Goal: Check status: Check status

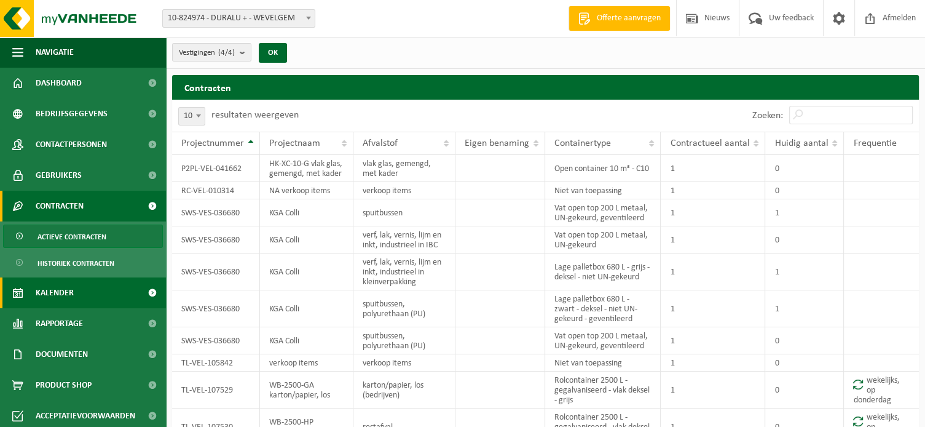
click at [53, 293] on span "Kalender" at bounding box center [55, 292] width 38 height 31
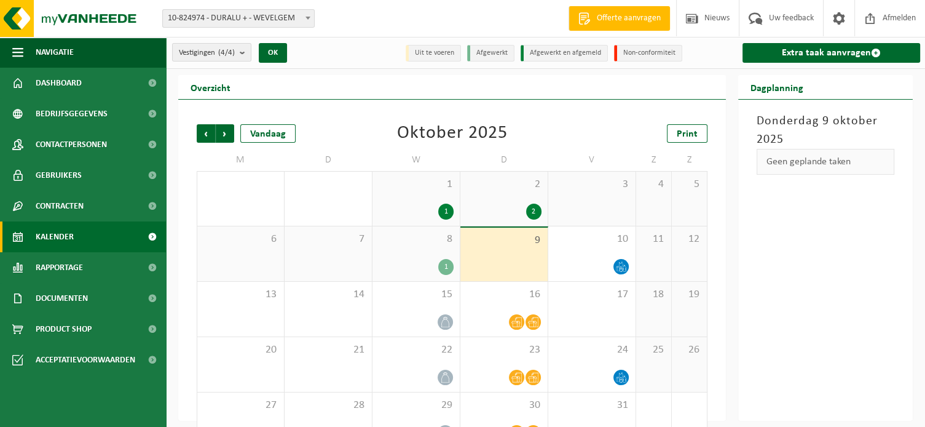
click at [444, 207] on div "1" at bounding box center [445, 211] width 15 height 16
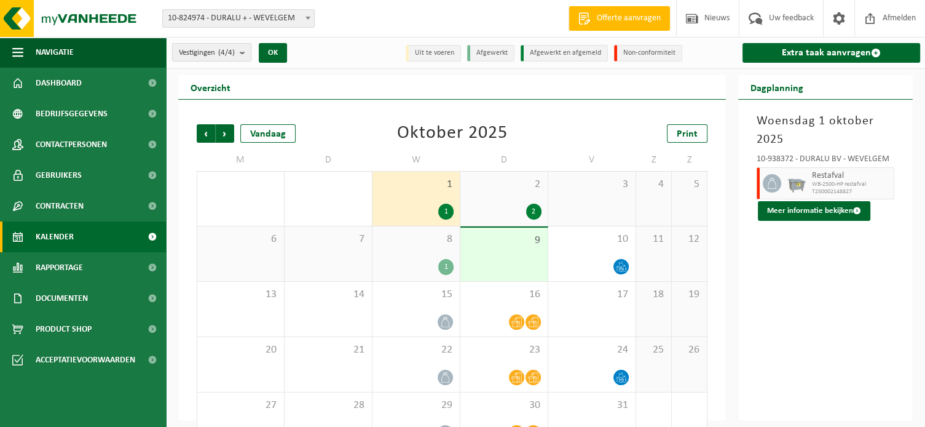
click at [446, 272] on div "1" at bounding box center [445, 267] width 15 height 16
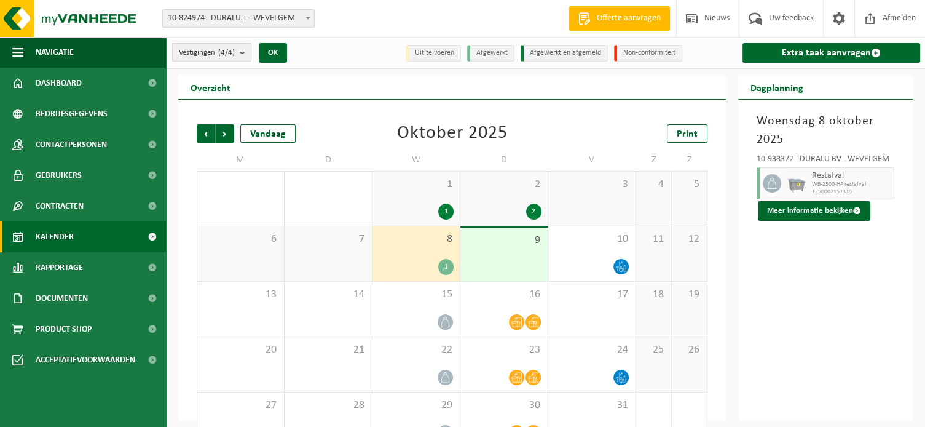
scroll to position [32, 0]
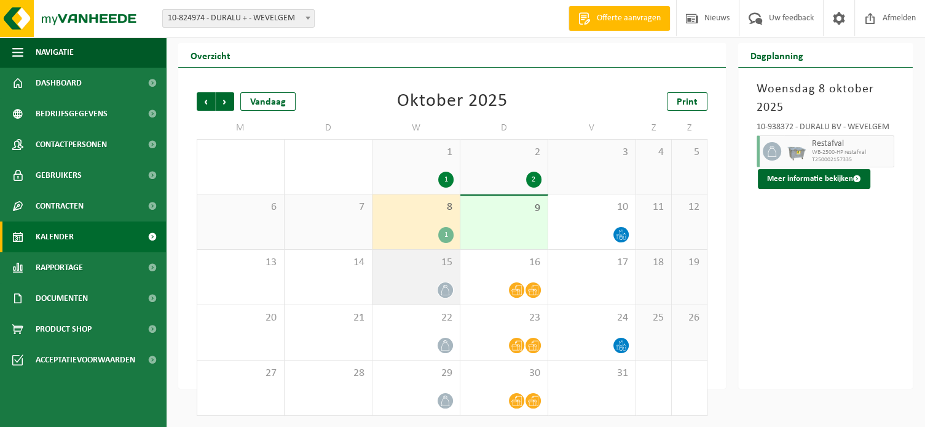
click at [445, 290] on icon at bounding box center [445, 290] width 10 height 10
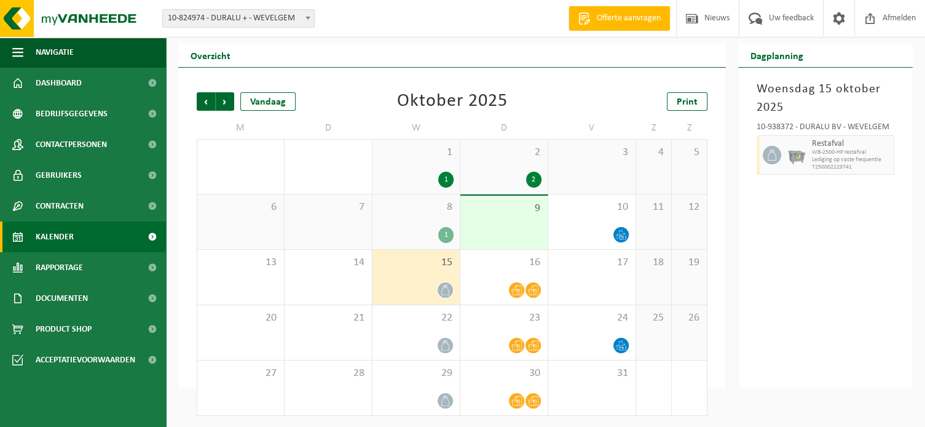
click at [532, 174] on div "2" at bounding box center [533, 180] width 15 height 16
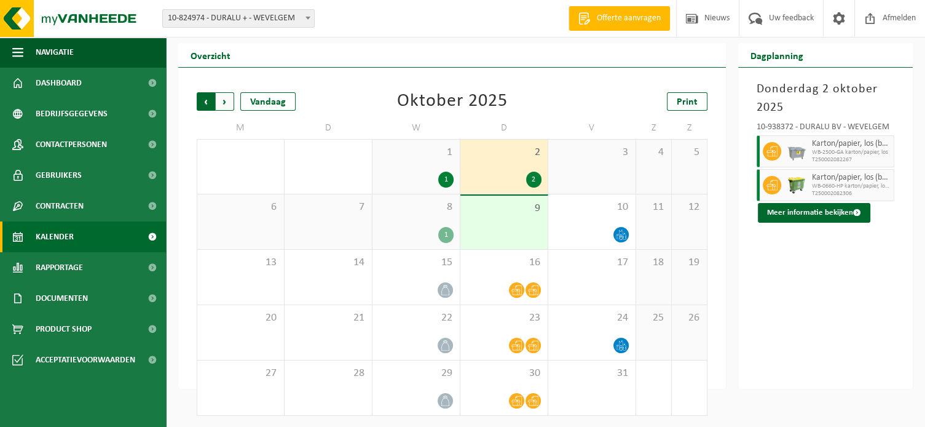
click at [231, 98] on span "Volgende" at bounding box center [225, 101] width 18 height 18
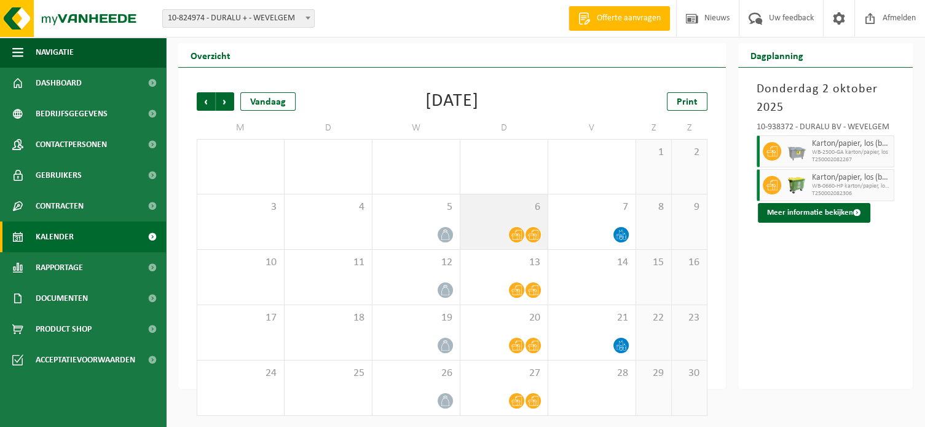
click at [518, 235] on icon at bounding box center [517, 234] width 10 height 10
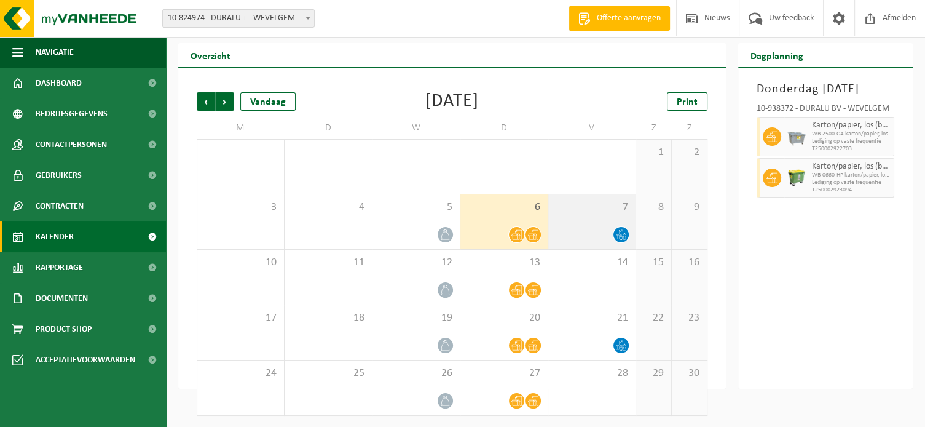
click at [621, 231] on icon at bounding box center [621, 234] width 10 height 10
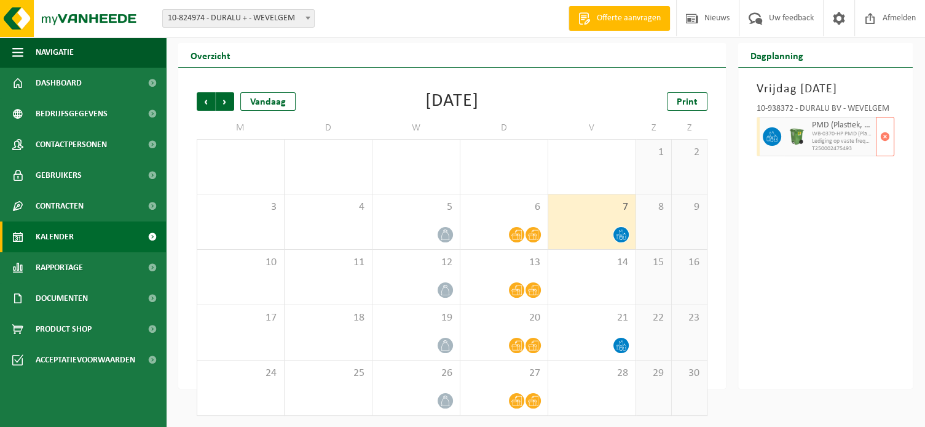
click at [844, 152] on span "T250002475493" at bounding box center [842, 148] width 61 height 7
click at [91, 95] on link "Dashboard" at bounding box center [83, 83] width 166 height 31
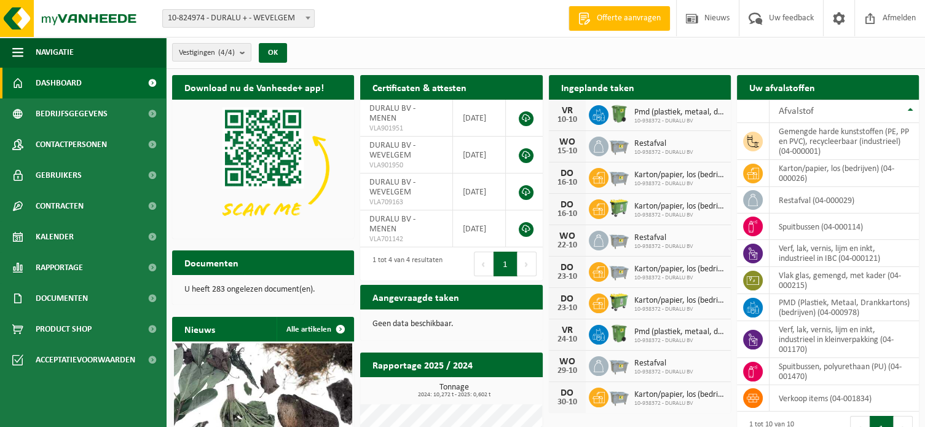
click at [649, 113] on span "Pmd (plastiek, metaal, drankkartons) (bedrijven)" at bounding box center [679, 113] width 90 height 10
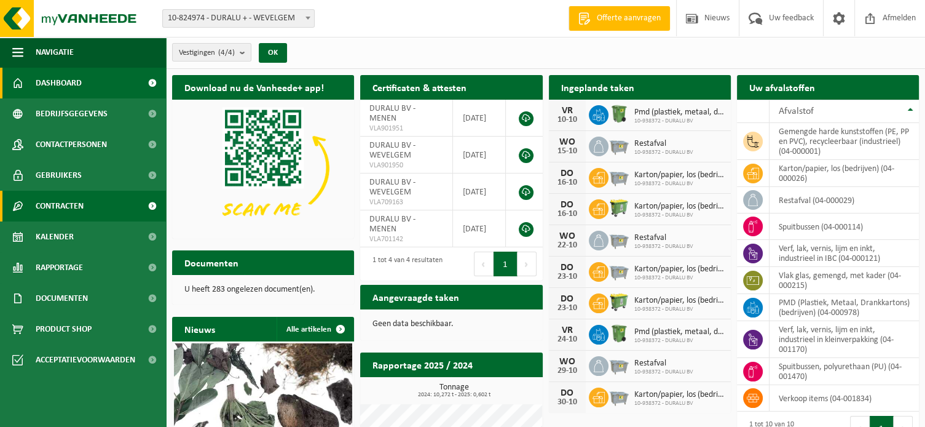
click at [58, 208] on span "Contracten" at bounding box center [60, 206] width 48 height 31
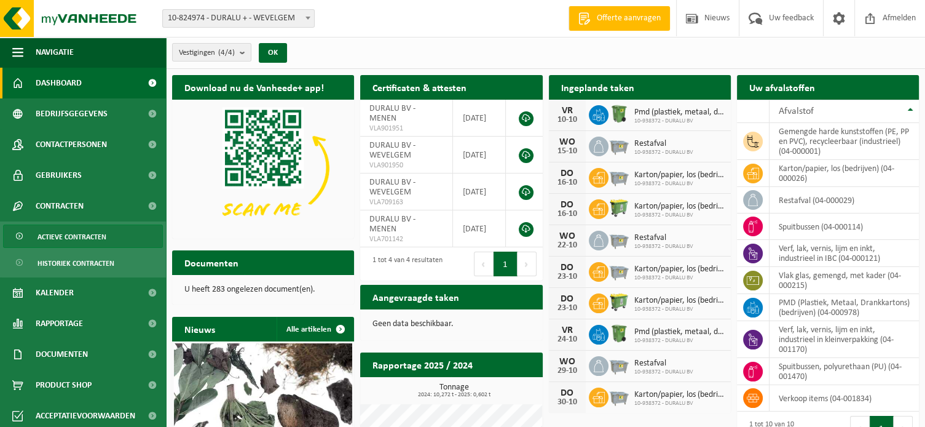
click at [58, 225] on span "Actieve contracten" at bounding box center [72, 236] width 69 height 23
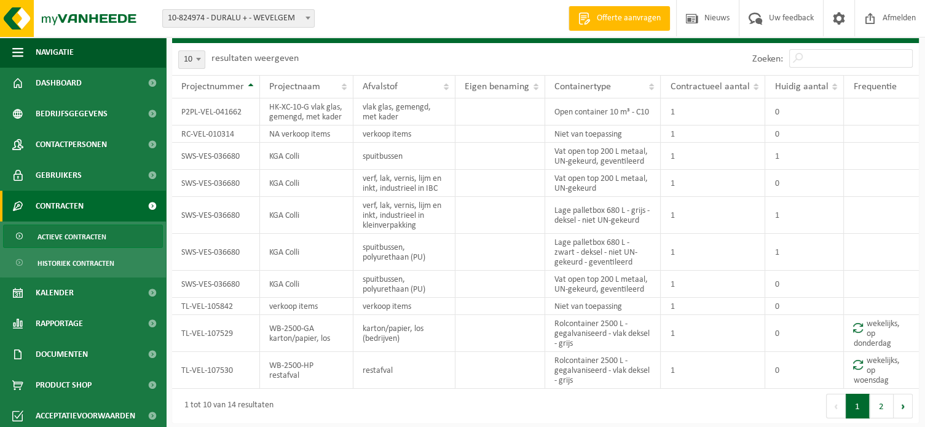
scroll to position [57, 0]
click at [888, 405] on button "2" at bounding box center [882, 405] width 24 height 25
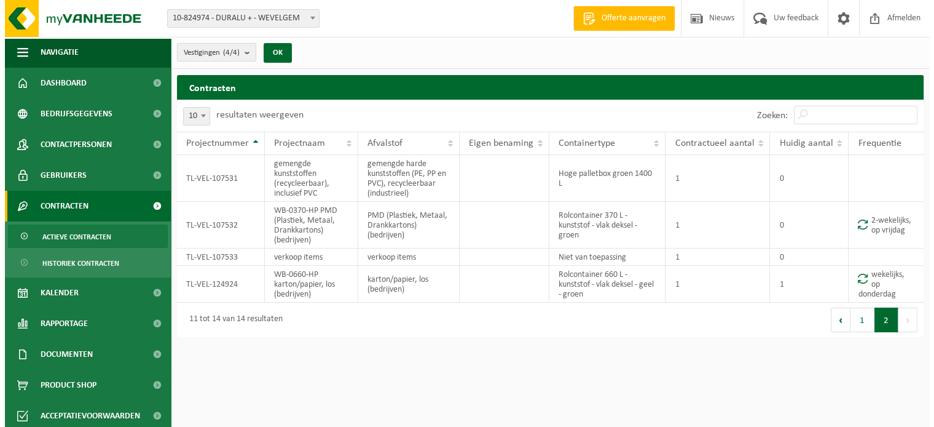
scroll to position [0, 0]
